Goal: Task Accomplishment & Management: Manage account settings

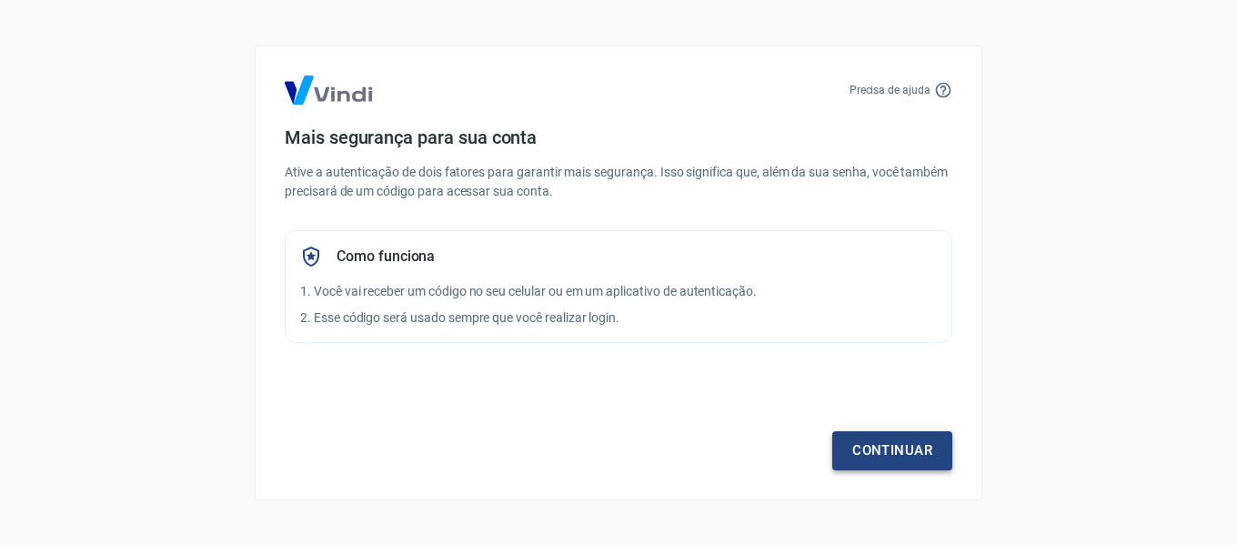
click at [886, 458] on link "Continuar" at bounding box center [892, 450] width 120 height 38
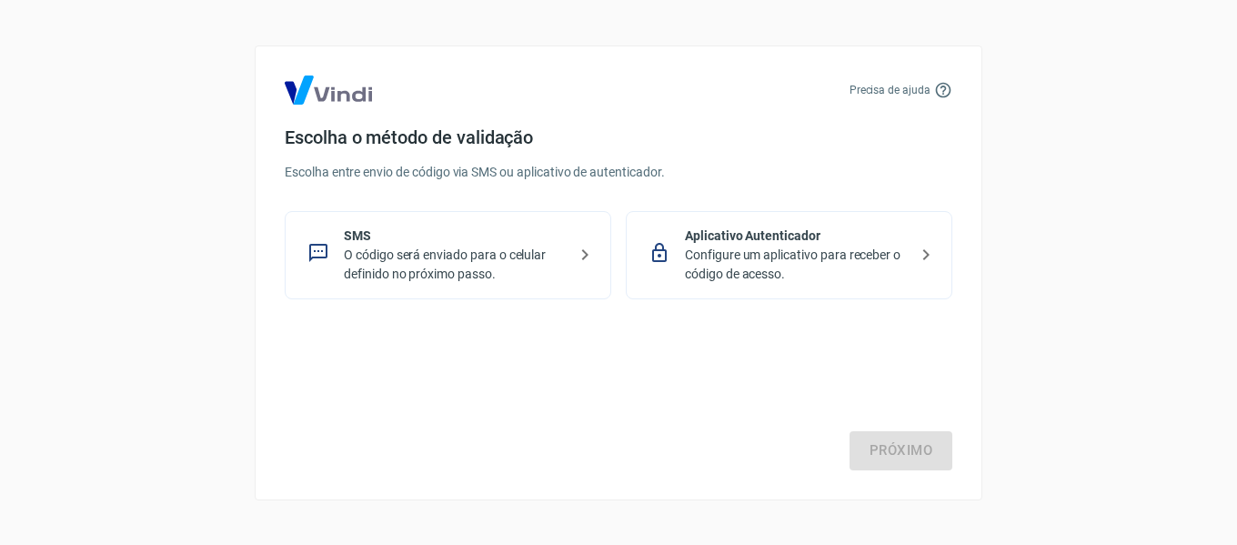
click at [807, 260] on p "Configure um aplicativo para receber o código de acesso." at bounding box center [796, 265] width 223 height 38
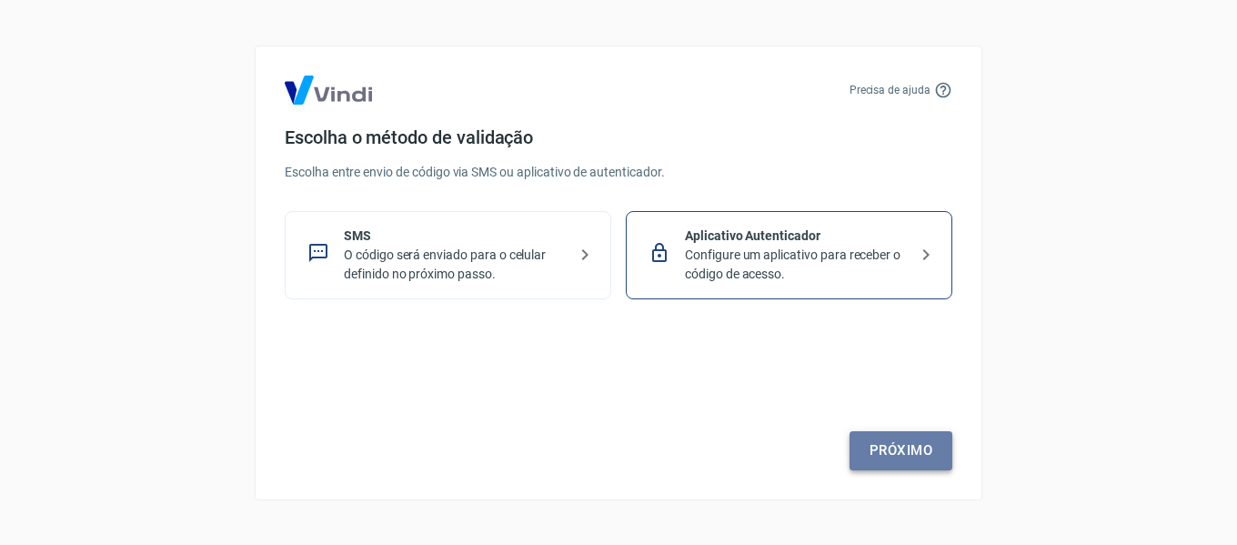
click at [896, 449] on link "Próximo" at bounding box center [900, 450] width 103 height 38
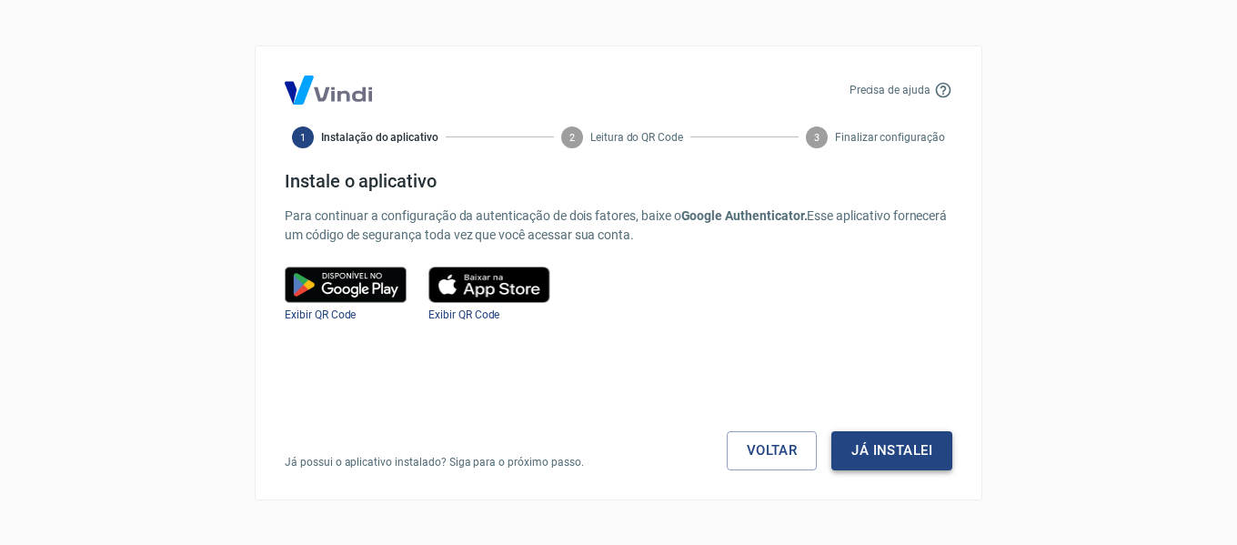
click at [897, 447] on button "Já instalei" at bounding box center [891, 450] width 121 height 38
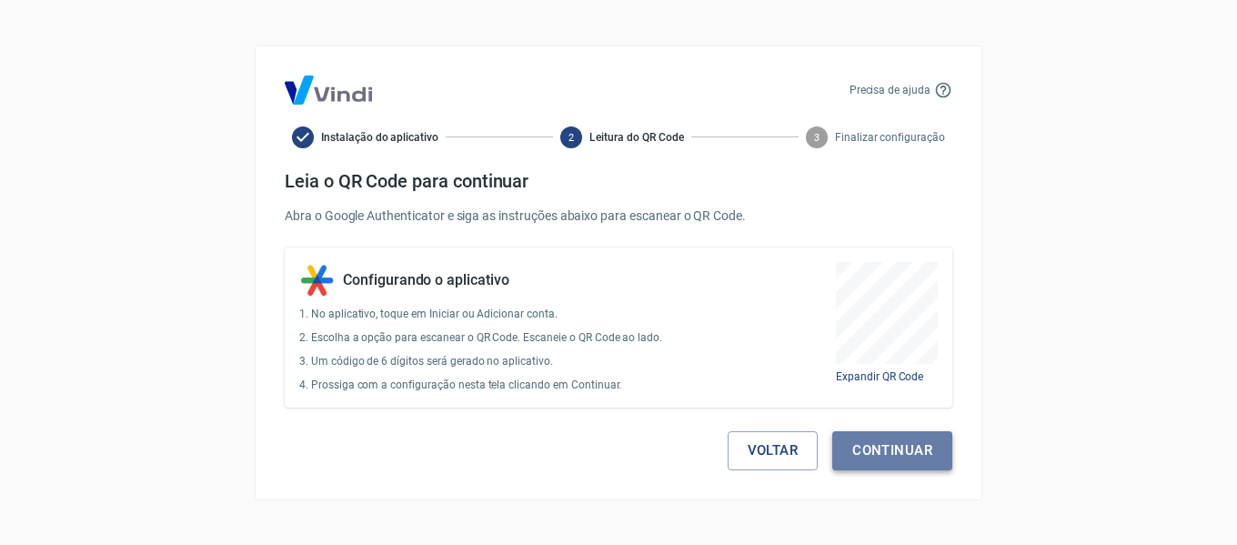
click at [898, 451] on button "Continuar" at bounding box center [892, 450] width 120 height 38
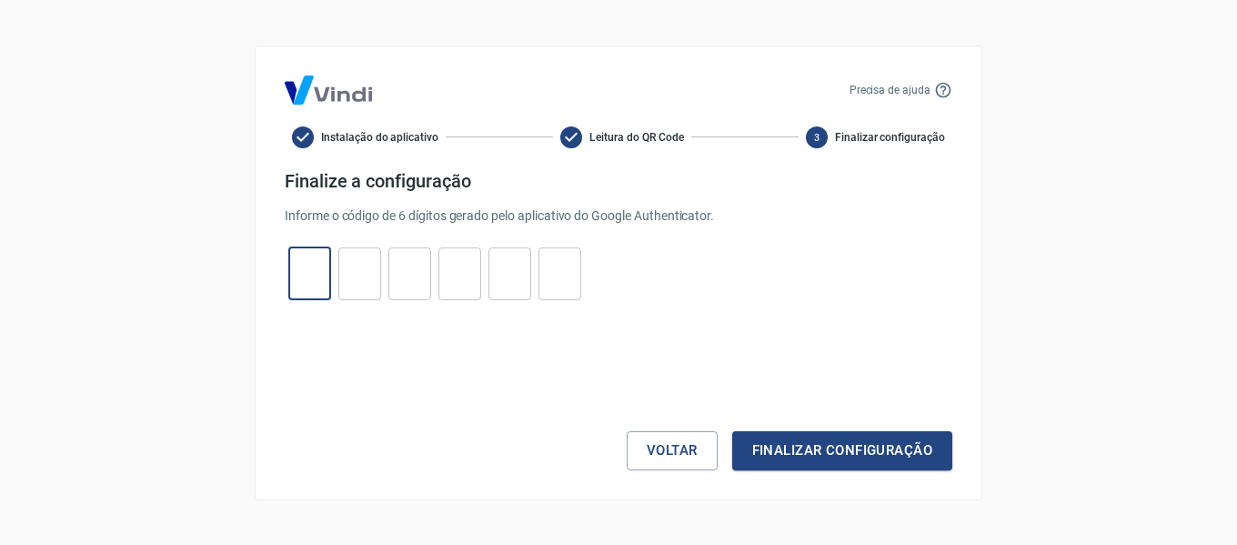
click at [317, 272] on input "tel" at bounding box center [309, 273] width 43 height 39
type input "8"
type input "0"
type input "7"
type input "5"
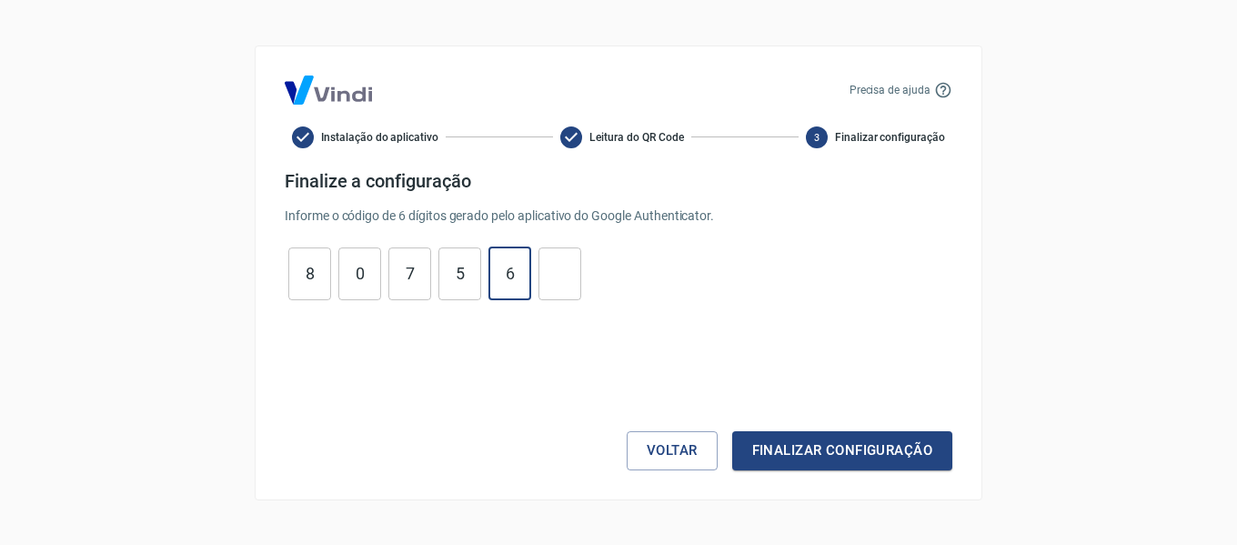
type input "6"
click at [825, 457] on button "Finalizar configuração" at bounding box center [842, 450] width 220 height 38
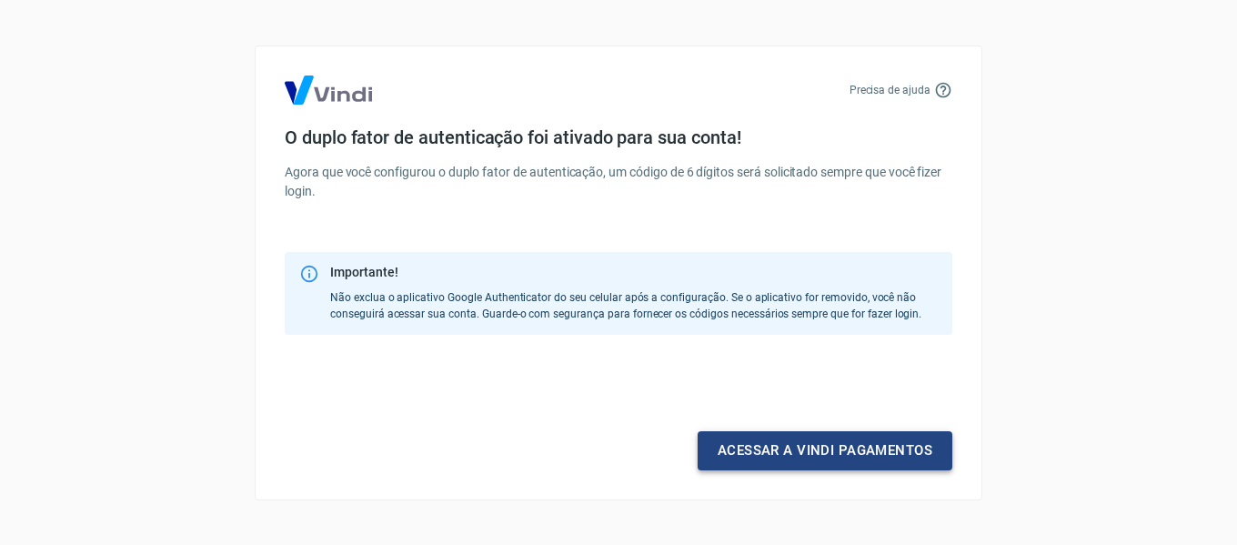
click at [825, 457] on link "Acessar a Vindi pagamentos" at bounding box center [825, 450] width 255 height 38
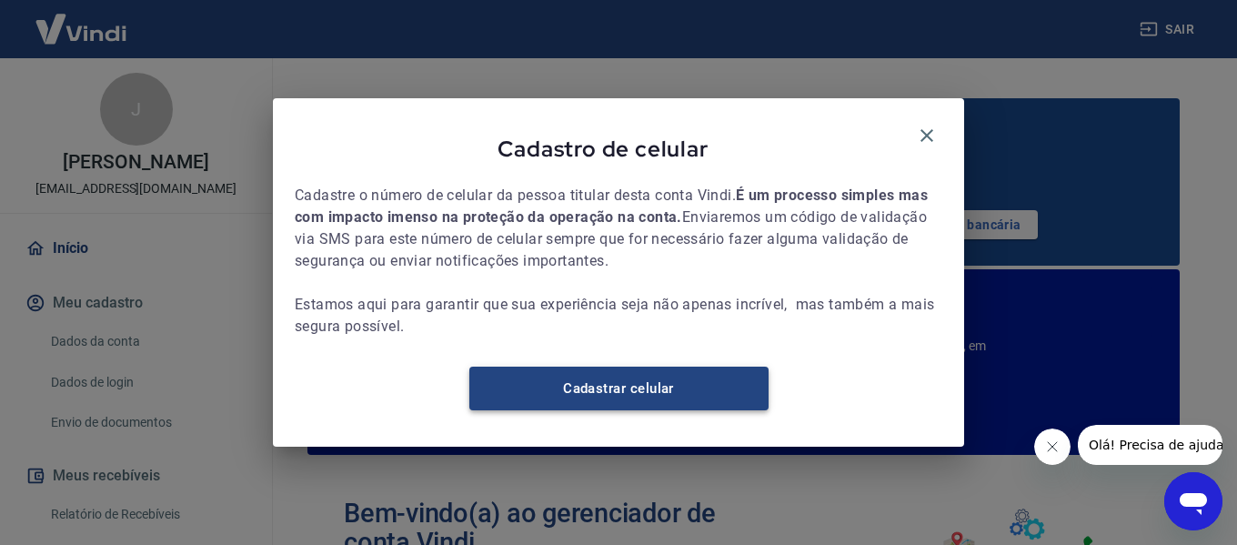
click at [684, 394] on link "Cadastrar celular" at bounding box center [618, 389] width 299 height 44
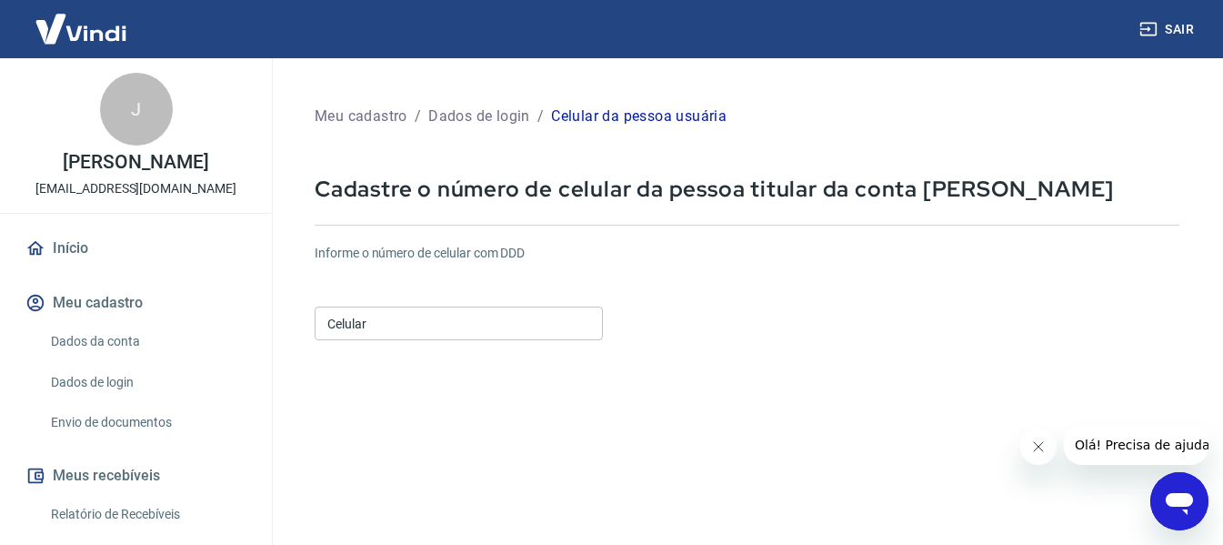
click at [347, 327] on div "Celular Celular" at bounding box center [459, 324] width 288 height 34
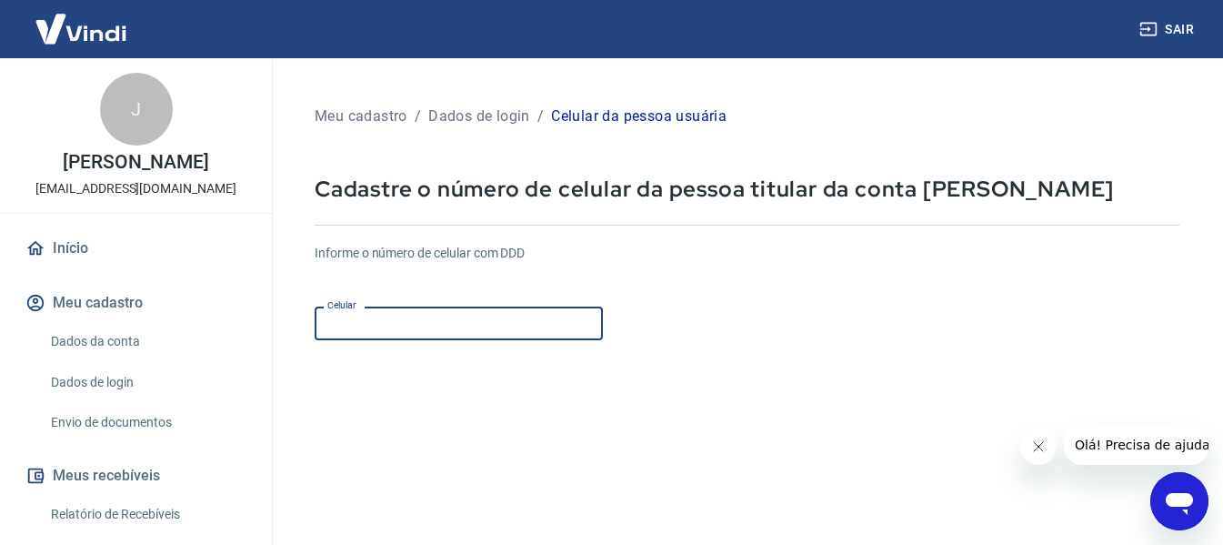
type input "[PHONE_NUMBER]"
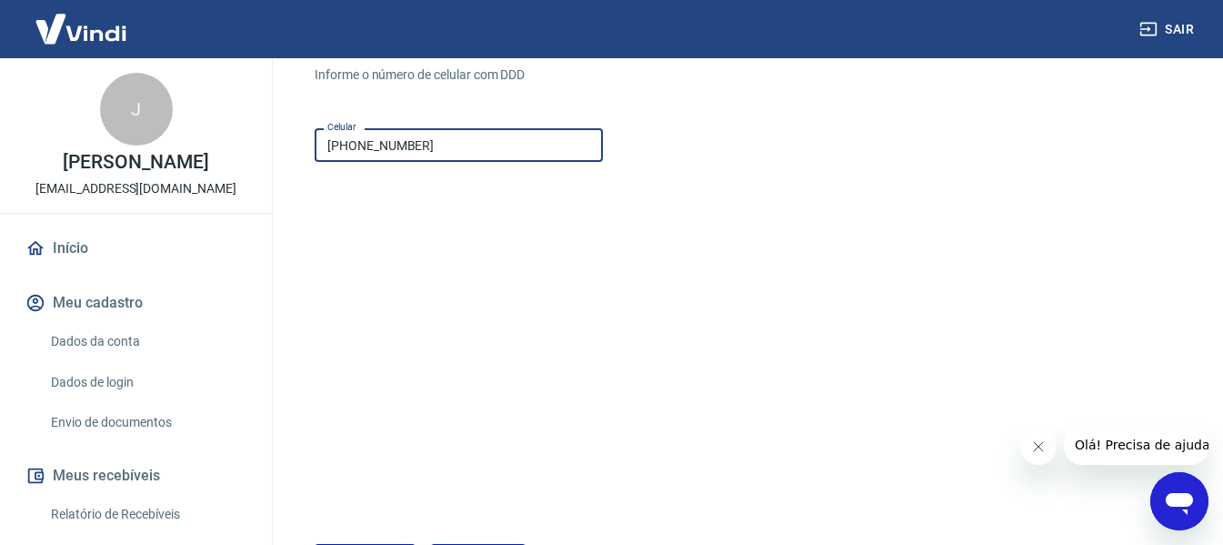
scroll to position [317, 0]
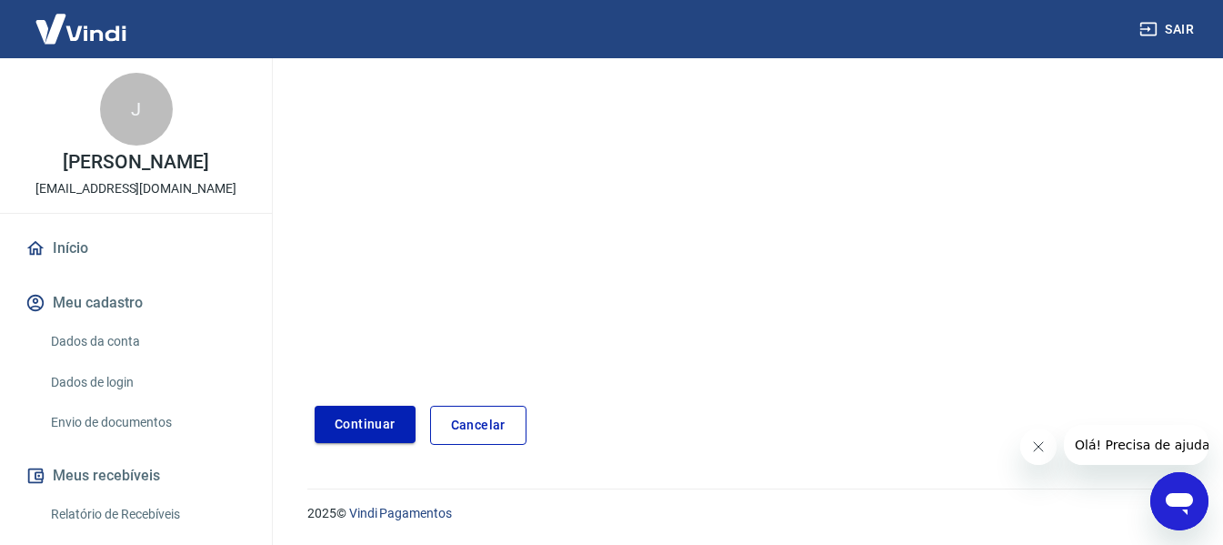
click at [391, 427] on button "Continuar" at bounding box center [365, 424] width 101 height 37
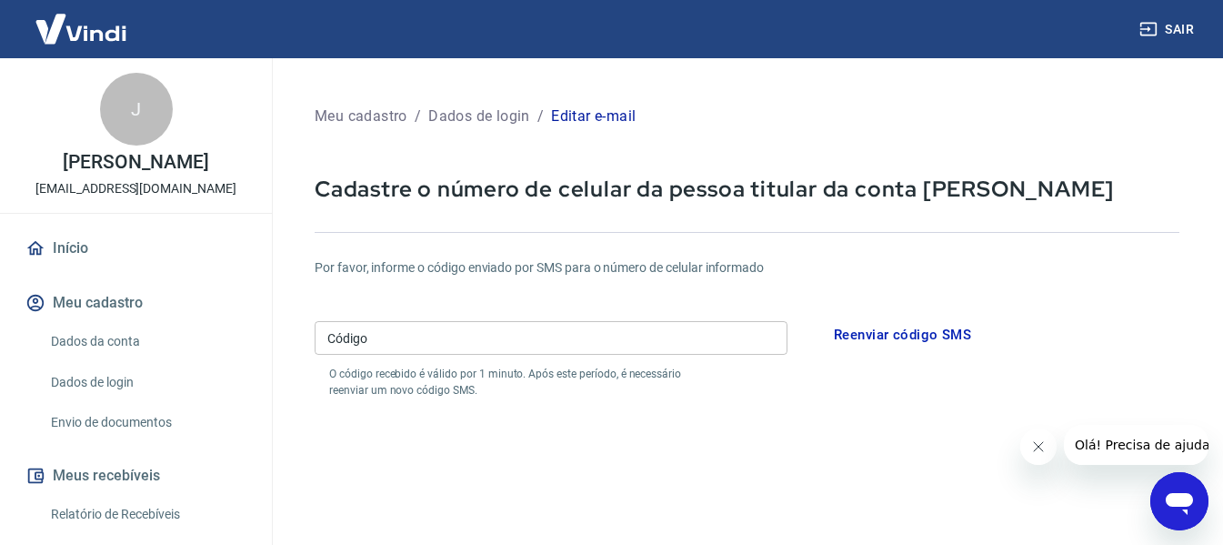
click at [454, 331] on input "Código" at bounding box center [551, 338] width 473 height 34
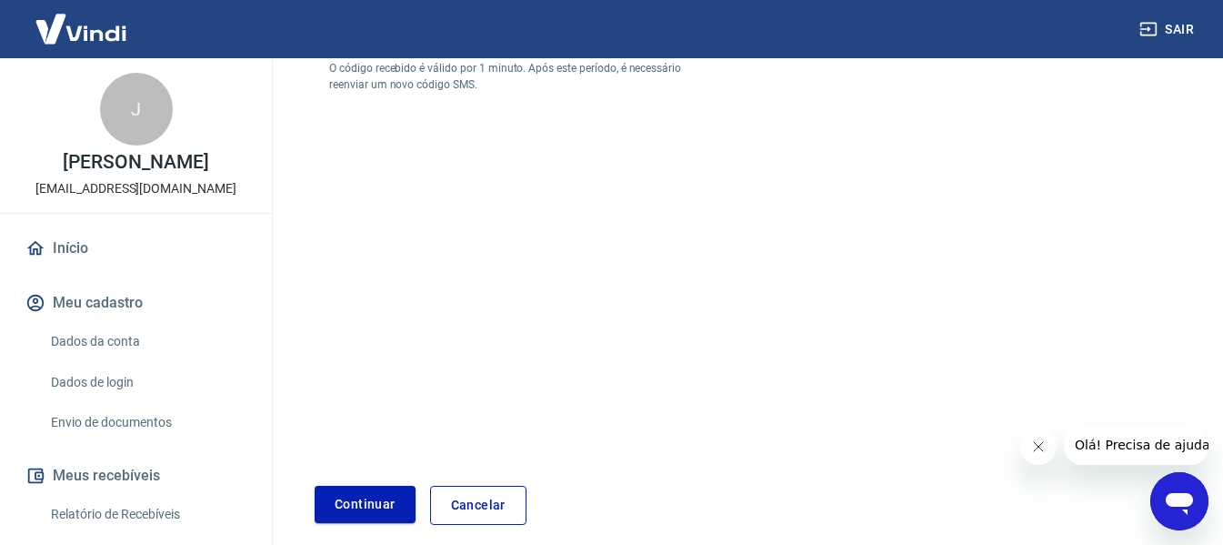
scroll to position [364, 0]
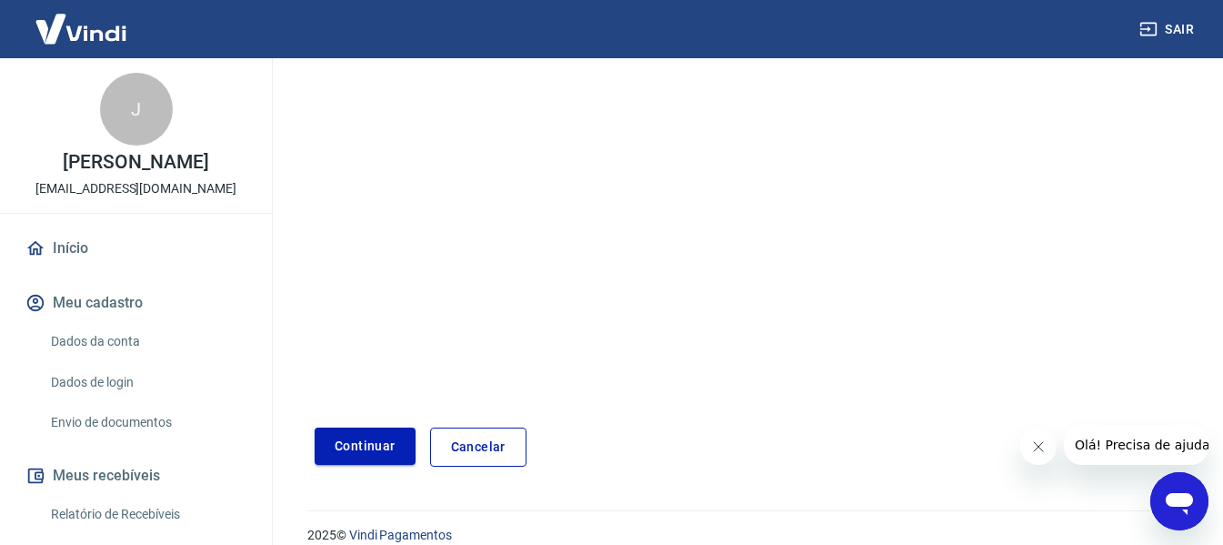
type input "180099"
click at [388, 435] on button "Continuar" at bounding box center [365, 445] width 101 height 37
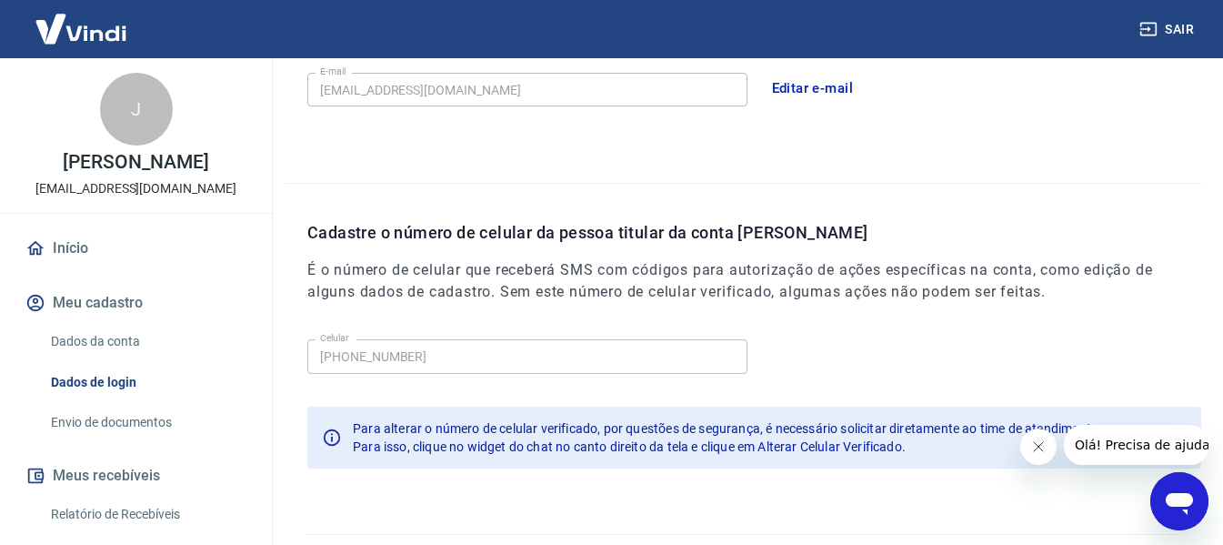
scroll to position [620, 0]
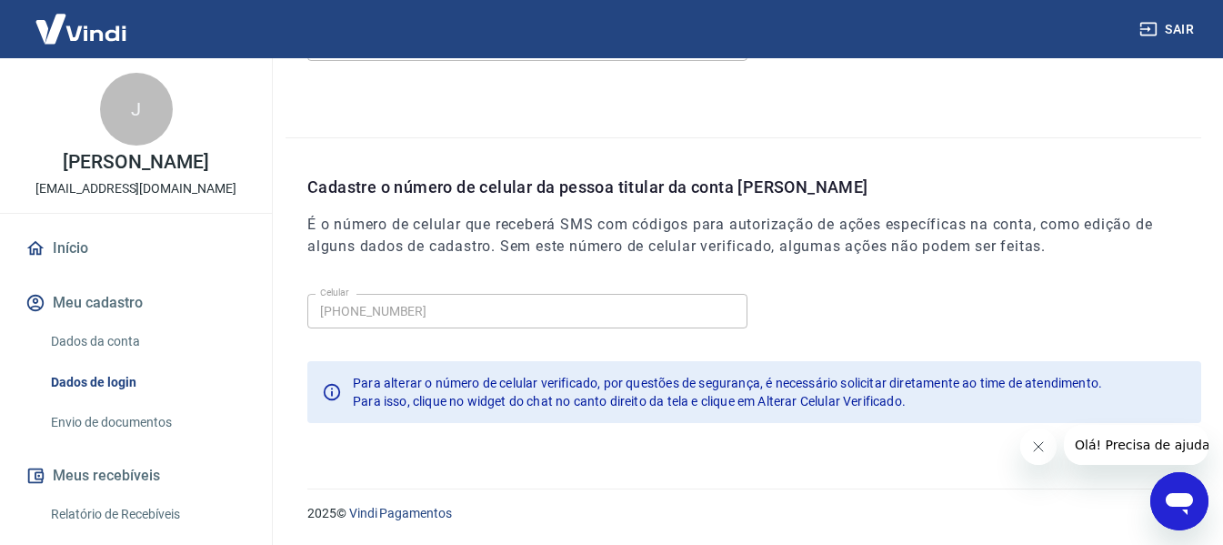
click at [1030, 451] on button "Fechar mensagem da empresa" at bounding box center [1038, 446] width 36 height 36
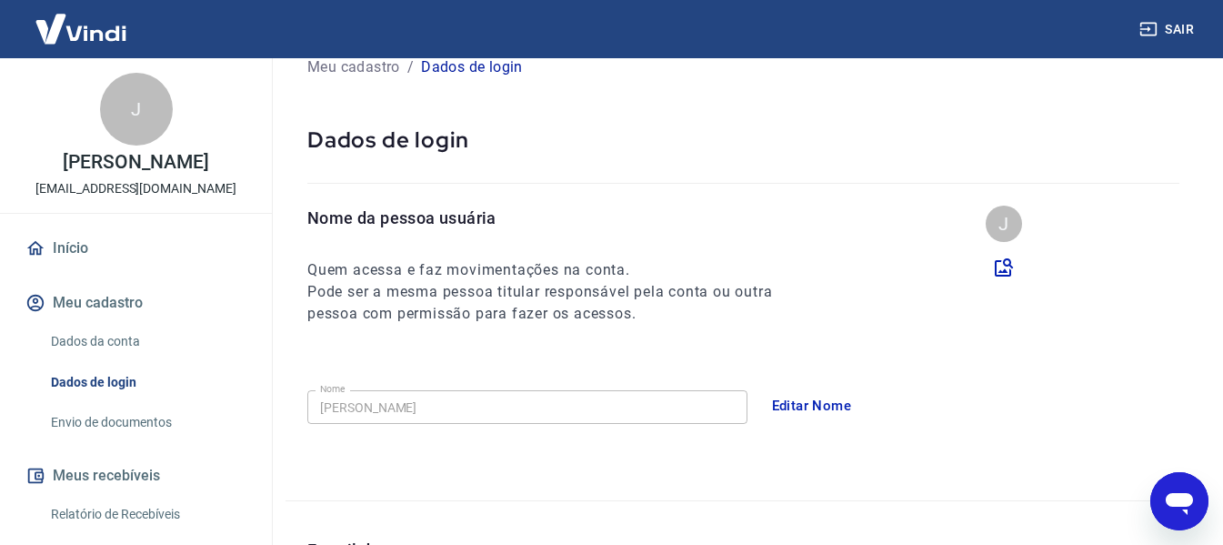
scroll to position [0, 0]
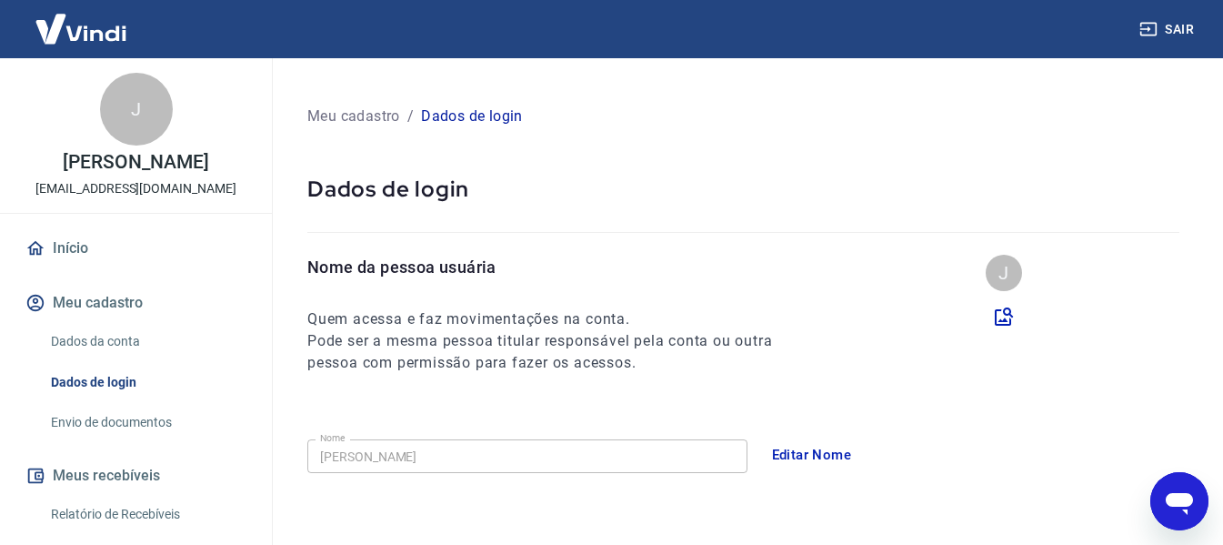
click at [81, 252] on link "Início" at bounding box center [136, 248] width 228 height 40
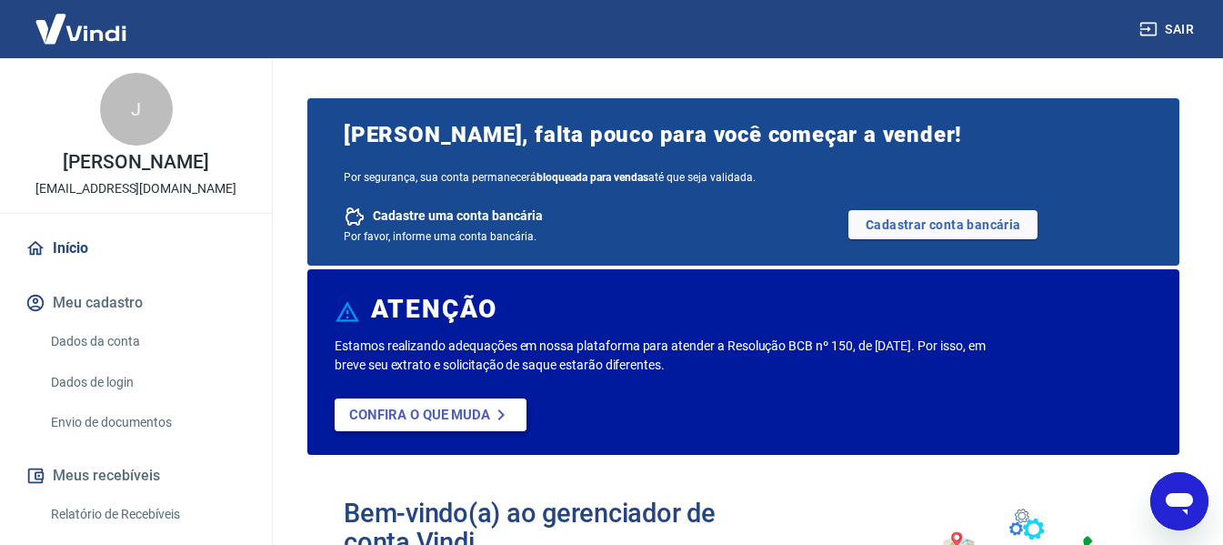
click at [451, 407] on p "Confira o que muda" at bounding box center [419, 415] width 141 height 16
click at [983, 223] on link "Cadastrar conta bancária" at bounding box center [943, 224] width 189 height 29
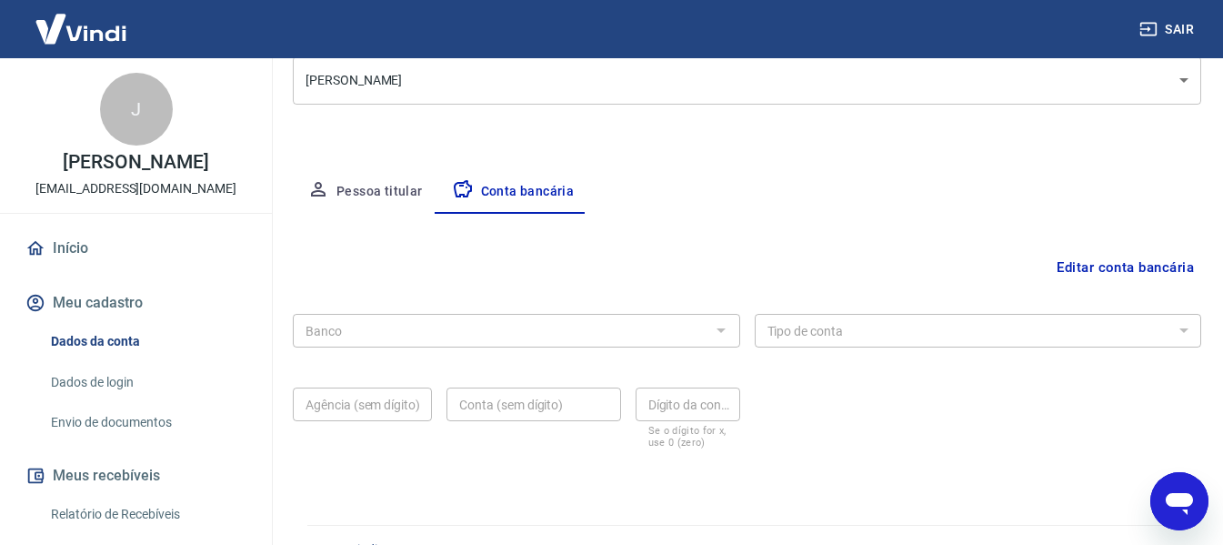
scroll to position [284, 0]
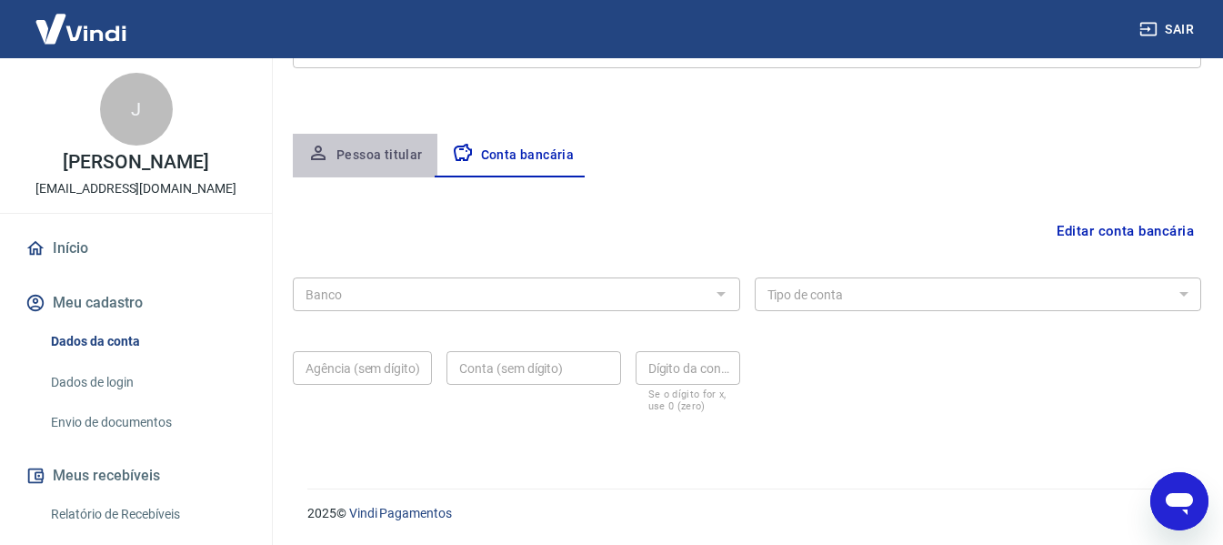
click at [380, 153] on button "Pessoa titular" at bounding box center [365, 156] width 145 height 44
select select "GO"
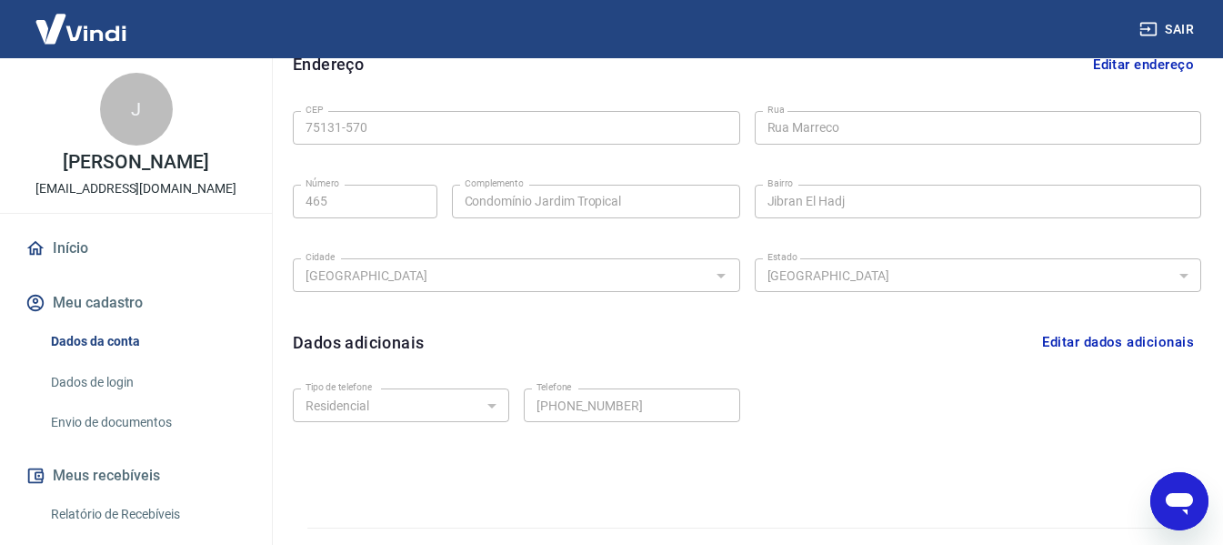
scroll to position [619, 0]
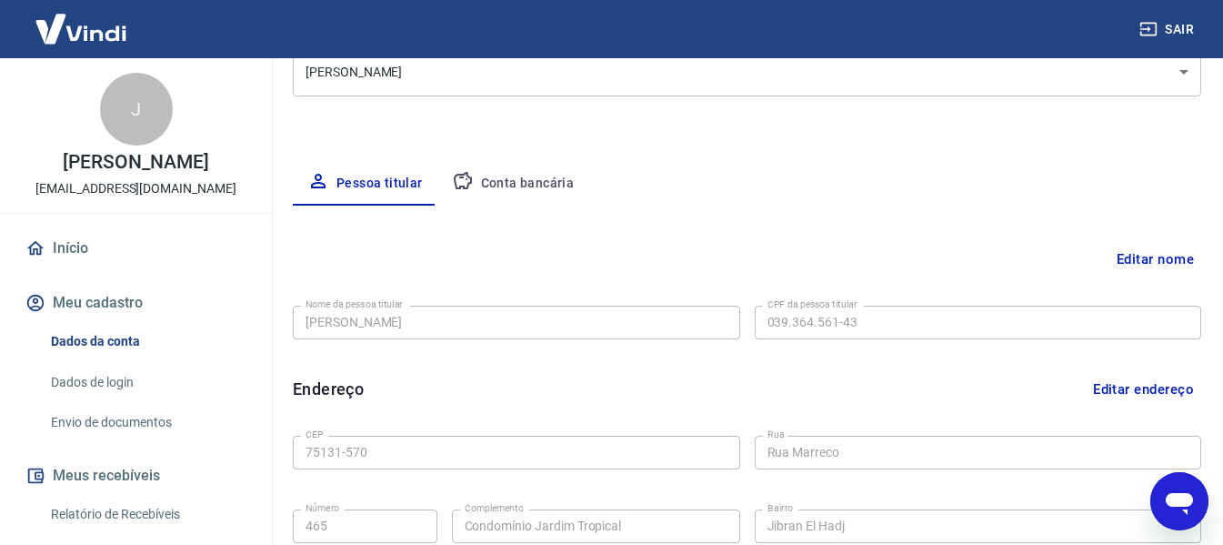
click at [535, 182] on button "Conta bancária" at bounding box center [513, 184] width 152 height 44
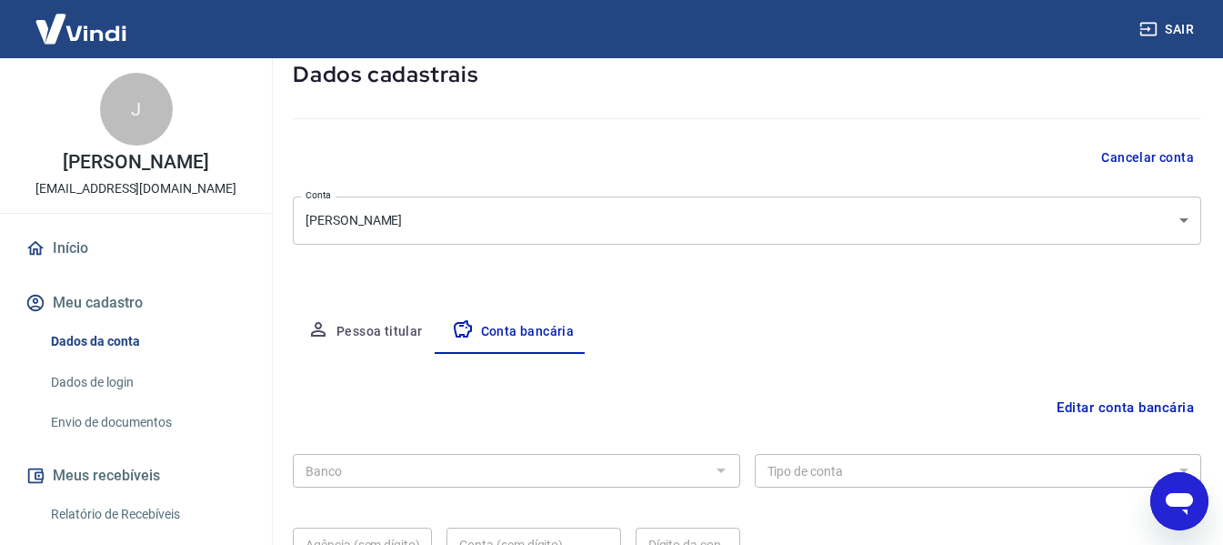
scroll to position [256, 0]
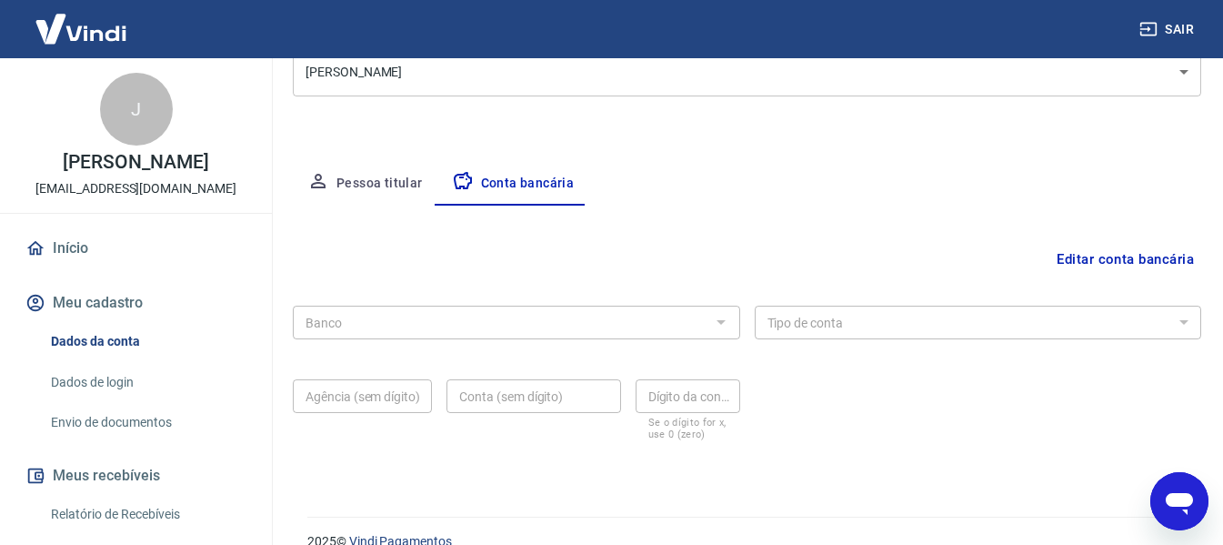
click at [717, 324] on div at bounding box center [720, 321] width 24 height 25
click at [717, 323] on div at bounding box center [720, 321] width 24 height 25
click at [717, 322] on div at bounding box center [720, 321] width 24 height 25
click at [1121, 257] on button "Editar conta bancária" at bounding box center [1126, 259] width 152 height 35
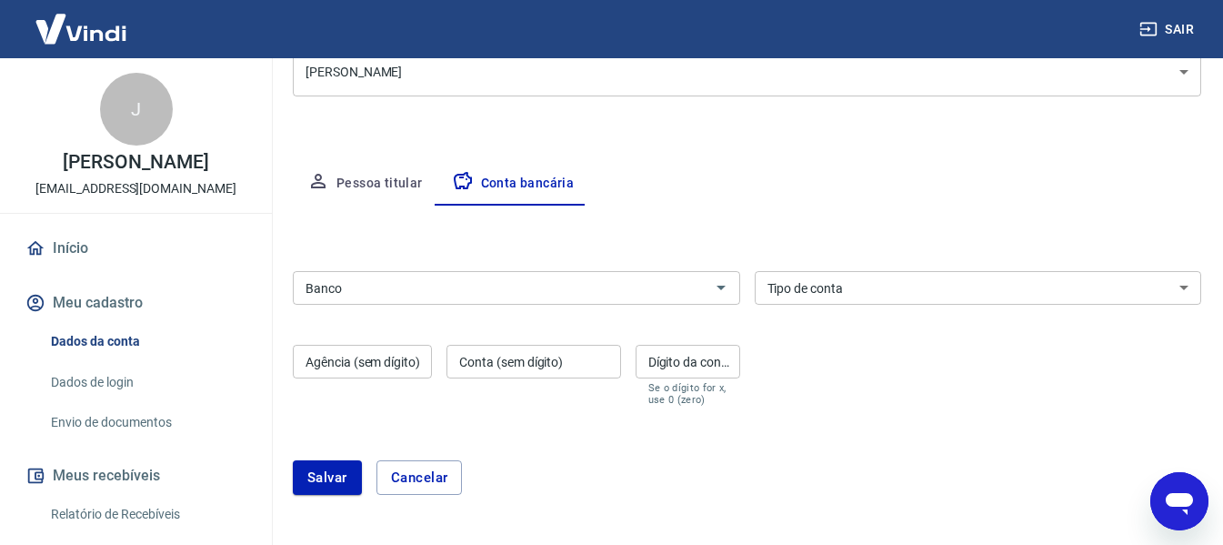
click at [694, 283] on input "Banco" at bounding box center [501, 287] width 407 height 23
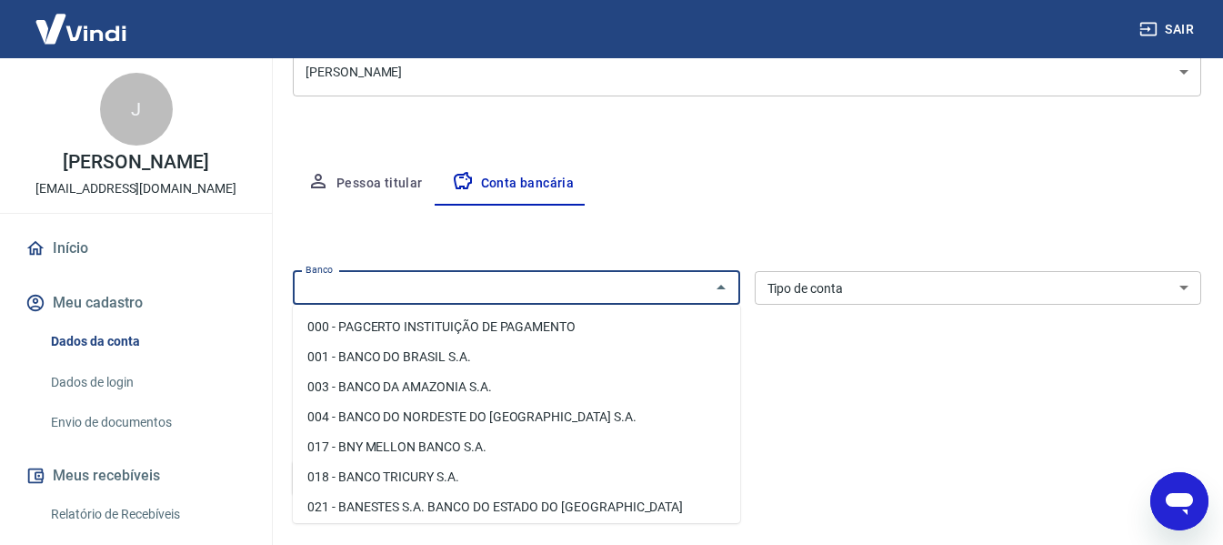
scroll to position [182, 0]
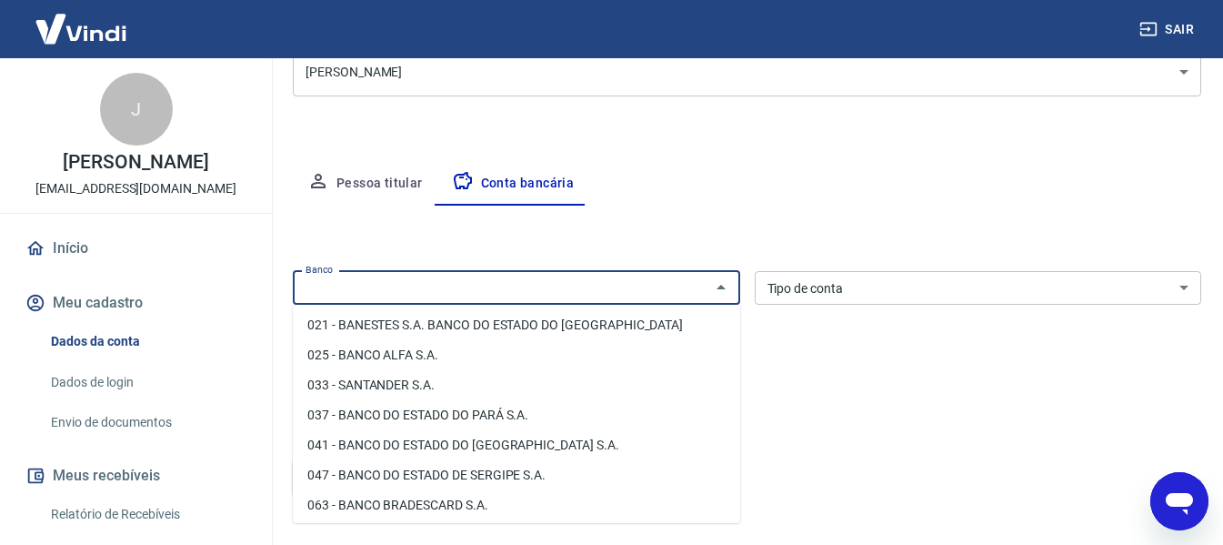
click at [423, 384] on li "033 - SANTANDER S.A." at bounding box center [516, 385] width 447 height 30
type input "033 - SANTANDER S.A."
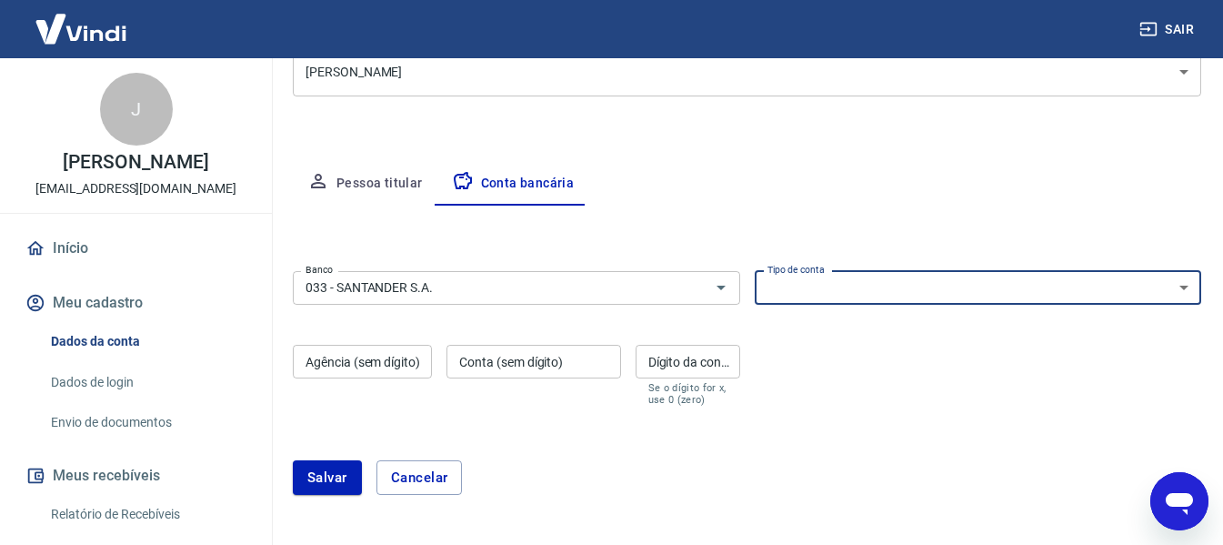
click at [853, 292] on select "Conta Corrente Conta Poupança" at bounding box center [978, 288] width 447 height 34
select select "1"
click at [755, 271] on select "Conta Corrente Conta Poupança" at bounding box center [978, 288] width 447 height 34
click at [396, 359] on input "Agência (sem dígito)" at bounding box center [362, 362] width 139 height 34
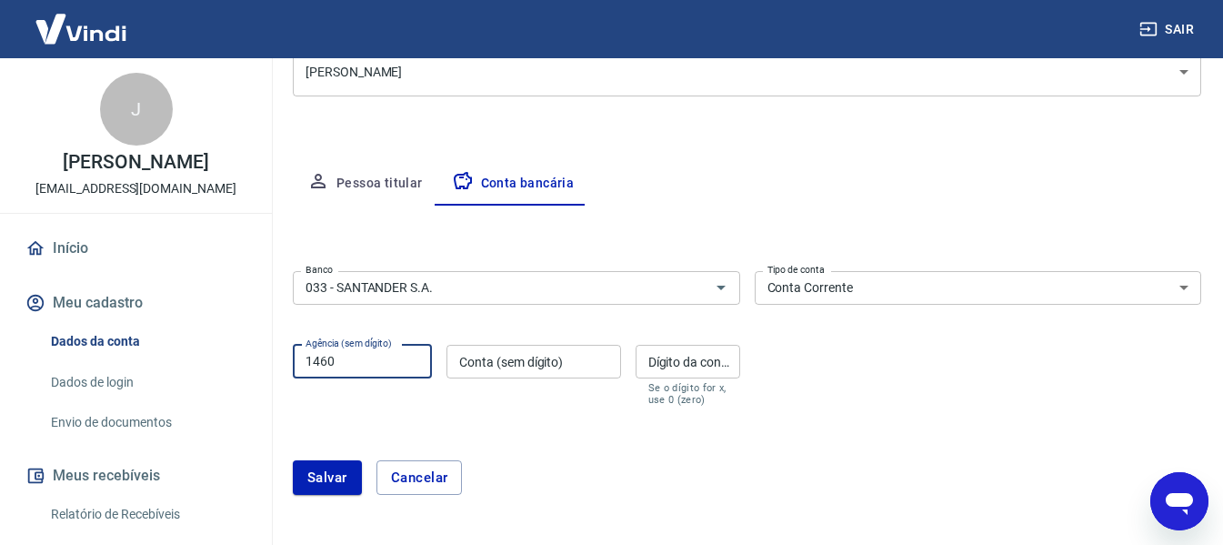
type input "1460"
click at [506, 364] on input "Conta (sem dígito)" at bounding box center [534, 362] width 174 height 34
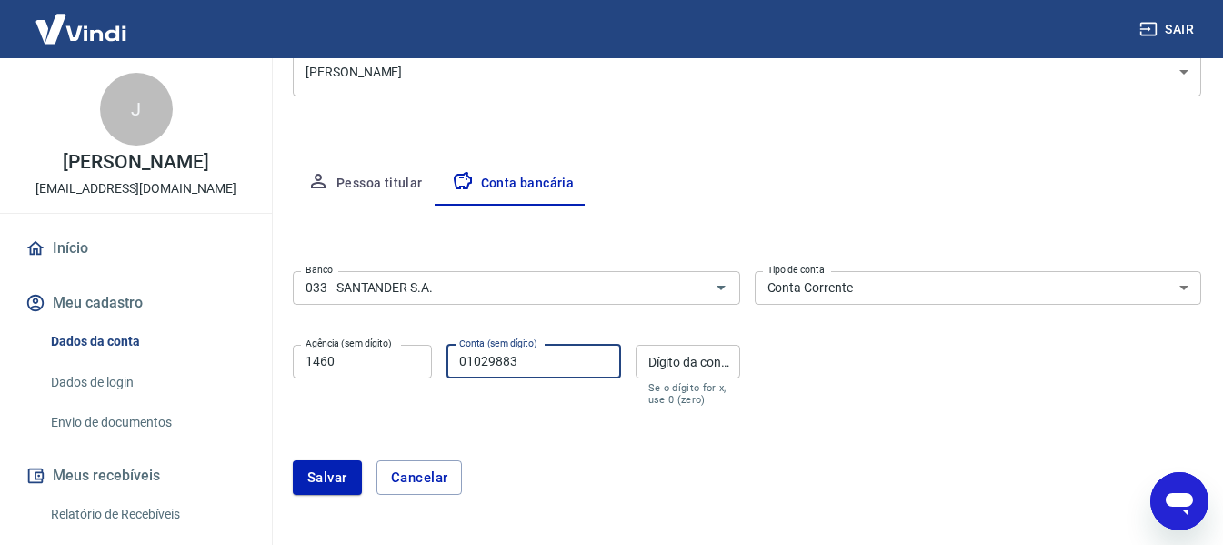
type input "01029883"
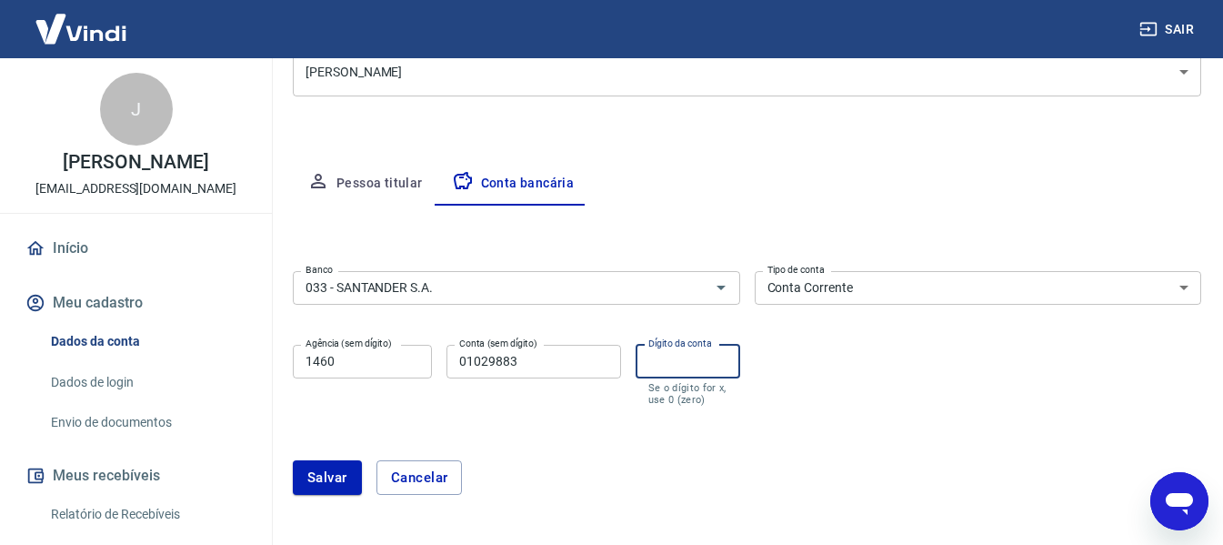
click at [682, 370] on input "Dígito da conta" at bounding box center [688, 362] width 105 height 34
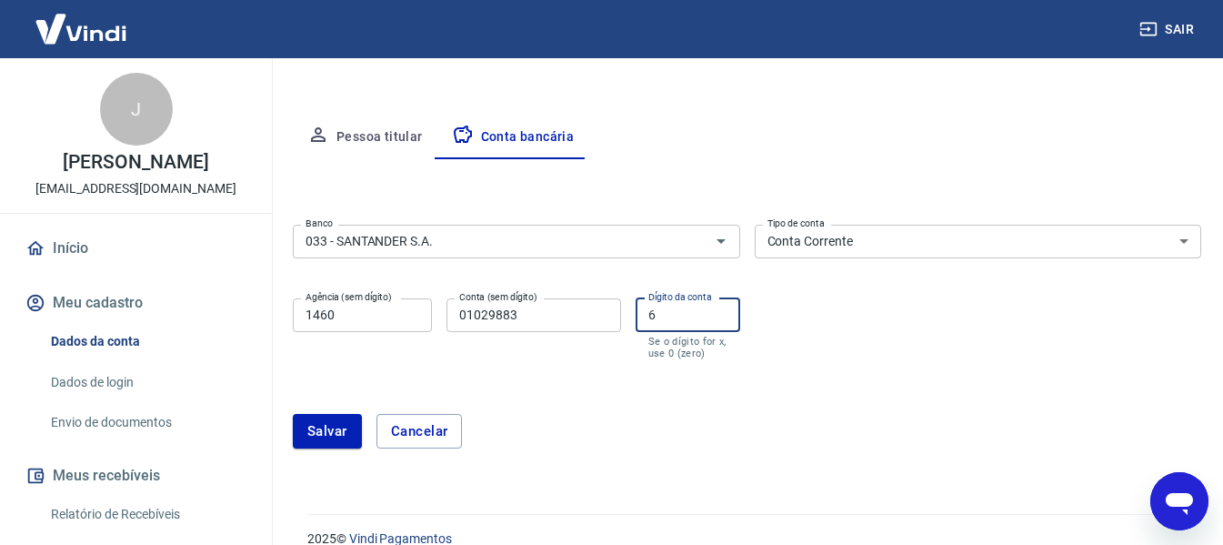
scroll to position [327, 0]
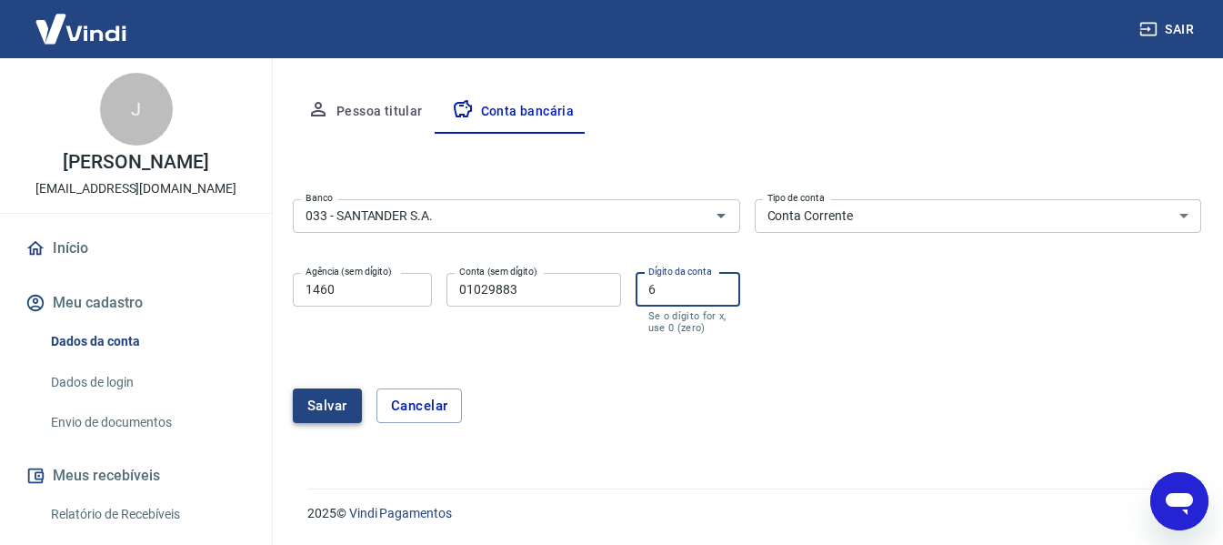
type input "6"
click at [334, 404] on button "Salvar" at bounding box center [327, 405] width 69 height 35
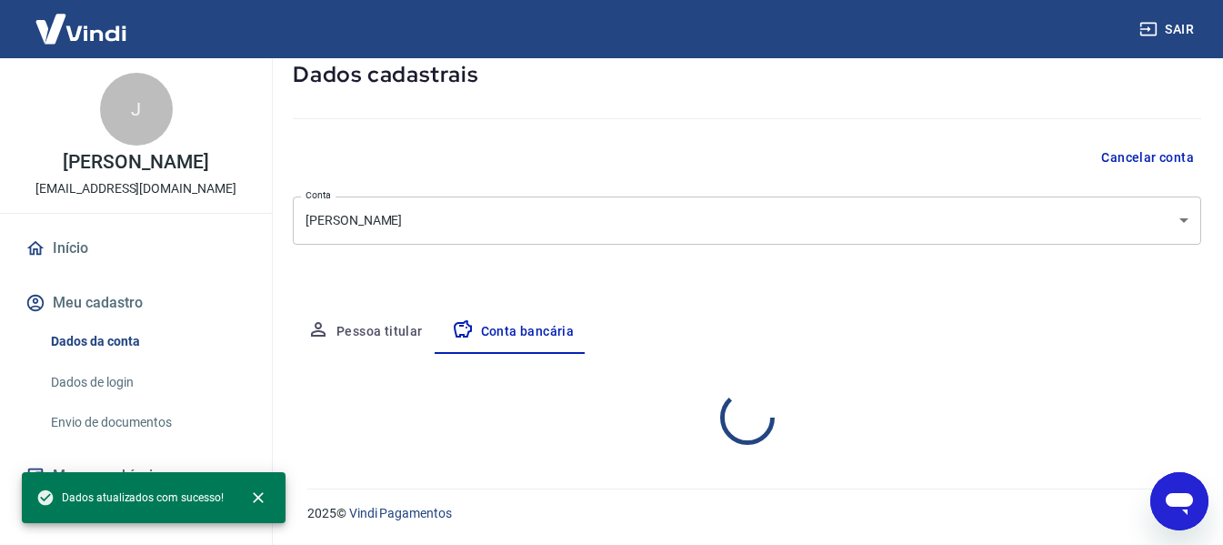
select select "1"
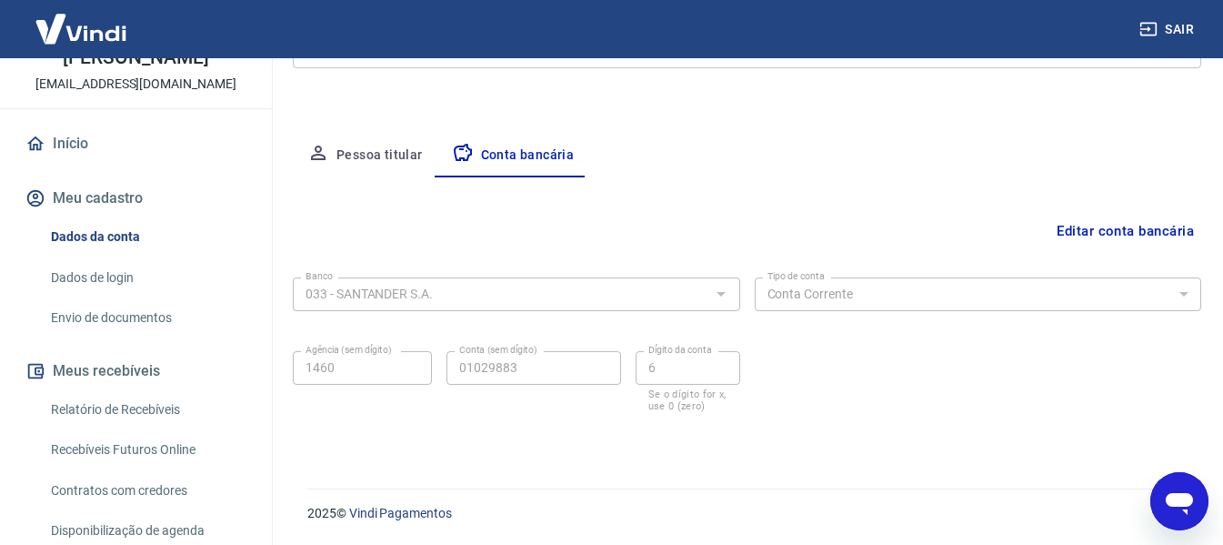
scroll to position [218, 0]
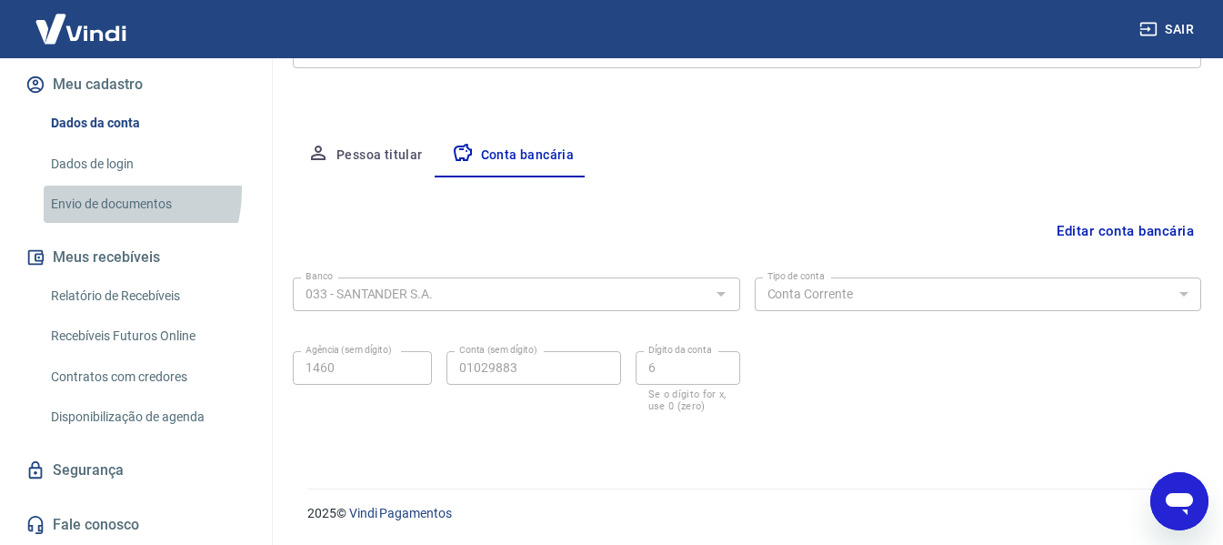
click at [109, 191] on link "Envio de documentos" at bounding box center [147, 204] width 206 height 37
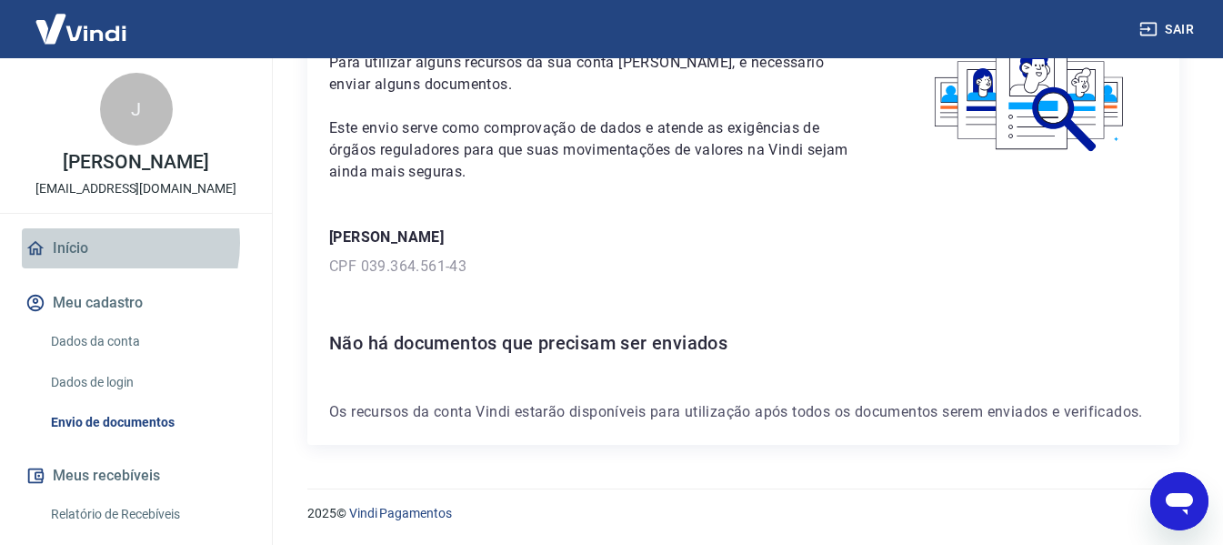
click at [104, 243] on link "Início" at bounding box center [136, 248] width 228 height 40
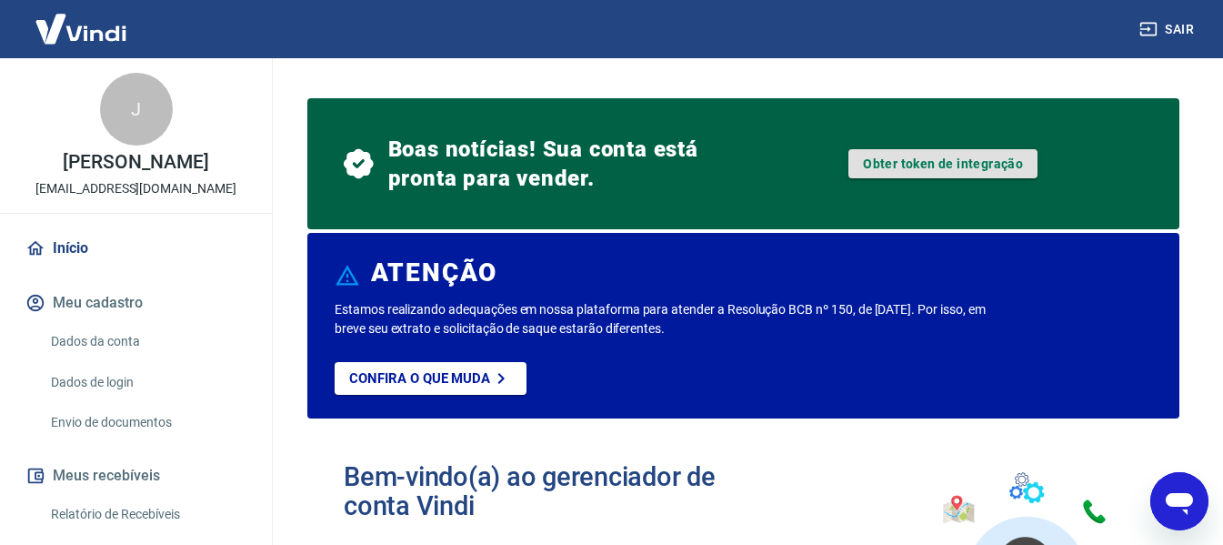
click at [894, 164] on link "Obter token de integração" at bounding box center [943, 163] width 189 height 29
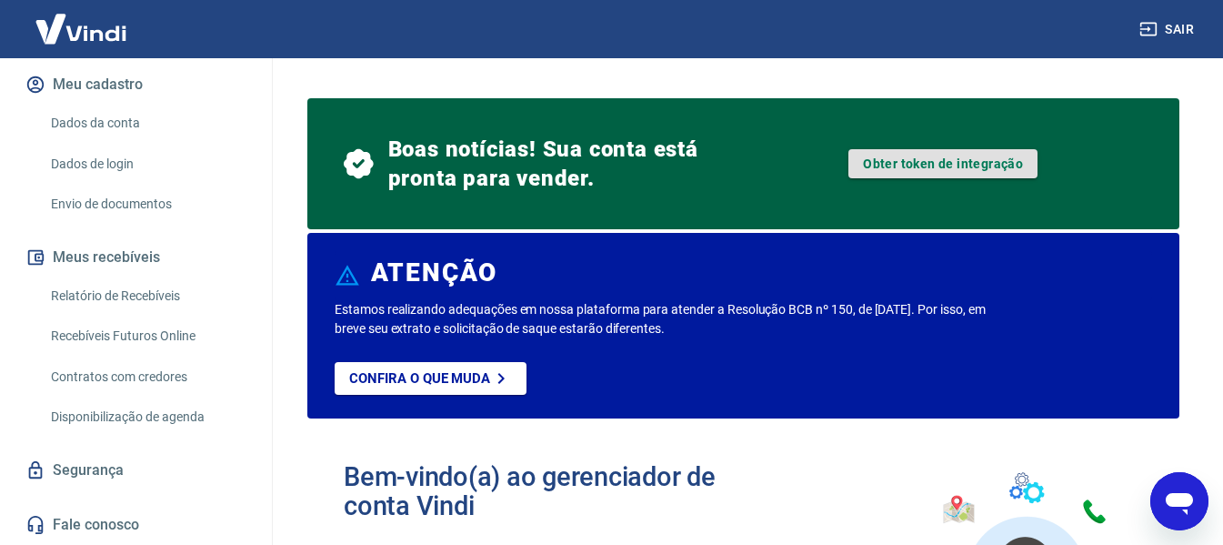
click at [979, 163] on link "Obter token de integração" at bounding box center [943, 163] width 189 height 29
